Goal: Task Accomplishment & Management: Manage account settings

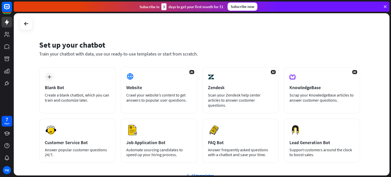
scroll to position [11, 0]
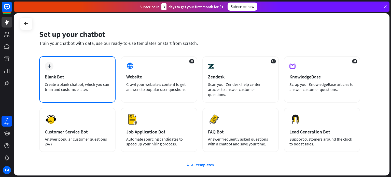
click at [101, 75] on div "Blank Bot" at bounding box center [77, 77] width 65 height 6
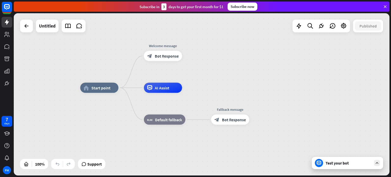
drag, startPoint x: 240, startPoint y: 96, endPoint x: 230, endPoint y: 88, distance: 11.8
click at [230, 88] on div "home_2 Start point Welcome message block_bot_response Bot Response AI Assist bl…" at bounding box center [268, 169] width 376 height 162
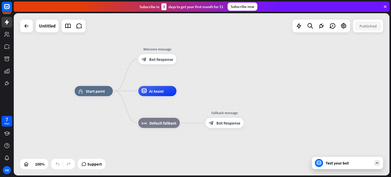
drag, startPoint x: 230, startPoint y: 88, endPoint x: 225, endPoint y: 92, distance: 6.2
click at [225, 92] on div "home_2 Start point Welcome message block_bot_response Bot Response AI Assist bl…" at bounding box center [263, 172] width 376 height 162
click at [379, 164] on icon at bounding box center [377, 163] width 5 height 5
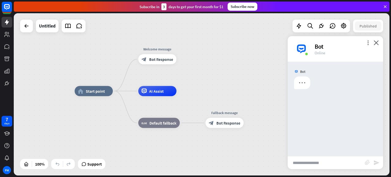
click at [342, 166] on input "text" at bounding box center [326, 162] width 77 height 13
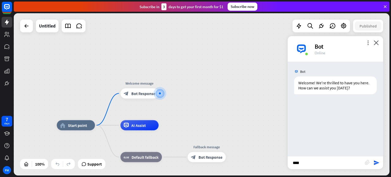
type input "*****"
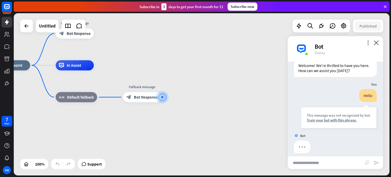
scroll to position [22, 0]
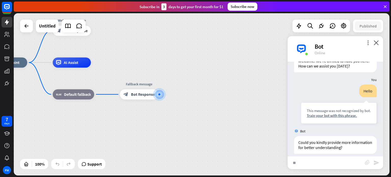
type input "***"
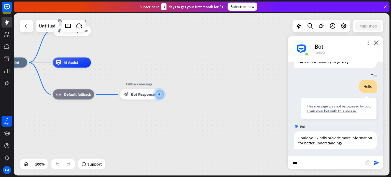
scroll to position [27, 0]
click at [378, 43] on icon "close" at bounding box center [376, 42] width 5 height 5
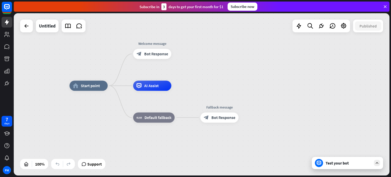
drag, startPoint x: 190, startPoint y: 79, endPoint x: 271, endPoint y: 103, distance: 84.3
click at [271, 103] on div "home_2 Start point Welcome message block_bot_response Bot Response AI Assist bl…" at bounding box center [258, 167] width 376 height 162
click at [25, 24] on icon at bounding box center [26, 26] width 6 height 6
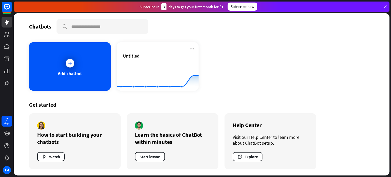
click at [172, 85] on icon at bounding box center [157, 81] width 97 height 11
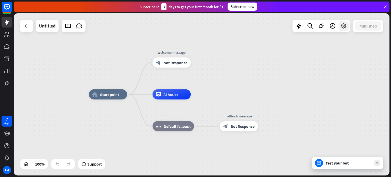
click at [346, 25] on icon at bounding box center [344, 26] width 7 height 7
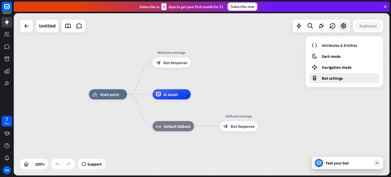
click at [334, 76] on span "Bot settings" at bounding box center [332, 78] width 21 height 5
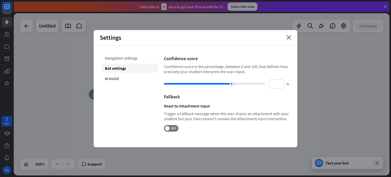
click at [125, 58] on div "Navigation settings" at bounding box center [130, 57] width 56 height 9
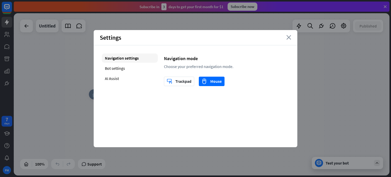
click at [288, 36] on icon "close" at bounding box center [289, 37] width 5 height 5
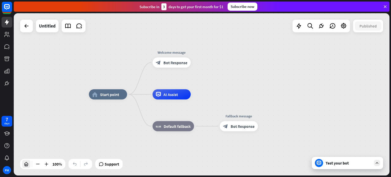
click at [30, 165] on div at bounding box center [26, 164] width 8 height 8
click at [24, 29] on icon at bounding box center [26, 26] width 6 height 6
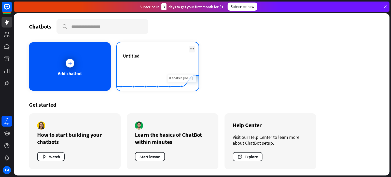
click at [191, 51] on icon at bounding box center [192, 49] width 6 height 6
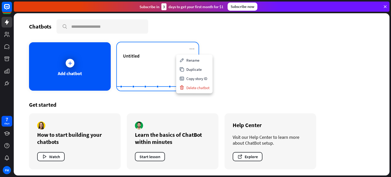
click at [156, 60] on div "Untitled" at bounding box center [158, 62] width 70 height 18
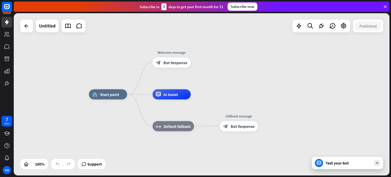
click at [379, 163] on icon at bounding box center [377, 163] width 5 height 5
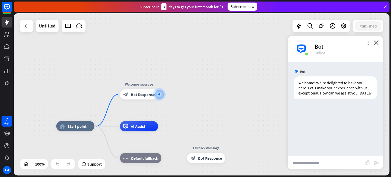
click at [368, 44] on icon "more_vert" at bounding box center [368, 42] width 5 height 5
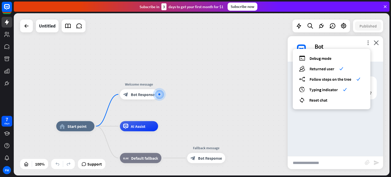
click at [373, 43] on div "Bot" at bounding box center [346, 47] width 62 height 8
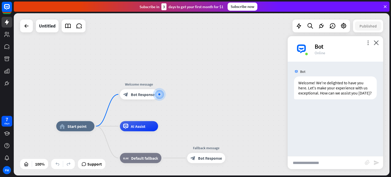
click at [380, 43] on div "more_vert close Bot Online" at bounding box center [336, 48] width 96 height 25
click at [345, 26] on icon at bounding box center [344, 26] width 7 height 7
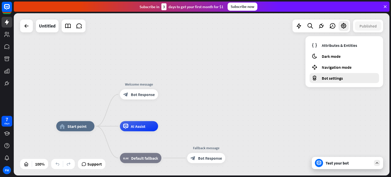
click at [338, 77] on span "Bot settings" at bounding box center [332, 78] width 21 height 5
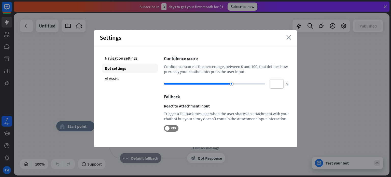
click at [288, 35] on icon "close" at bounding box center [289, 37] width 5 height 5
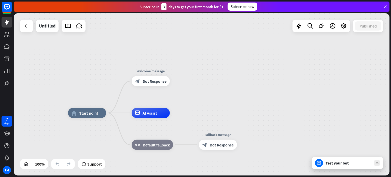
click at [135, 43] on div "home_2 Start point Welcome message block_bot_response Bot Response AI Assist bl…" at bounding box center [202, 94] width 376 height 162
click at [157, 145] on span "Default fallback" at bounding box center [156, 144] width 27 height 5
click at [104, 73] on div "home_2 Start point Welcome message block_bot_response Bot Response AI Assist bl…" at bounding box center [202, 94] width 376 height 162
click at [5, 171] on div "PM" at bounding box center [7, 170] width 8 height 8
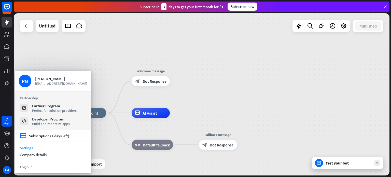
click at [27, 146] on link "Settings" at bounding box center [53, 147] width 76 height 7
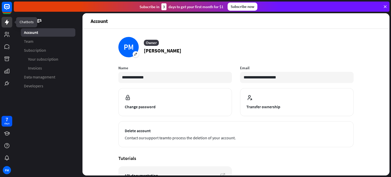
click at [8, 26] on link at bounding box center [7, 22] width 11 height 11
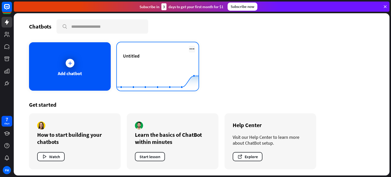
click at [193, 47] on icon at bounding box center [192, 49] width 6 height 6
